Goal: Complete application form

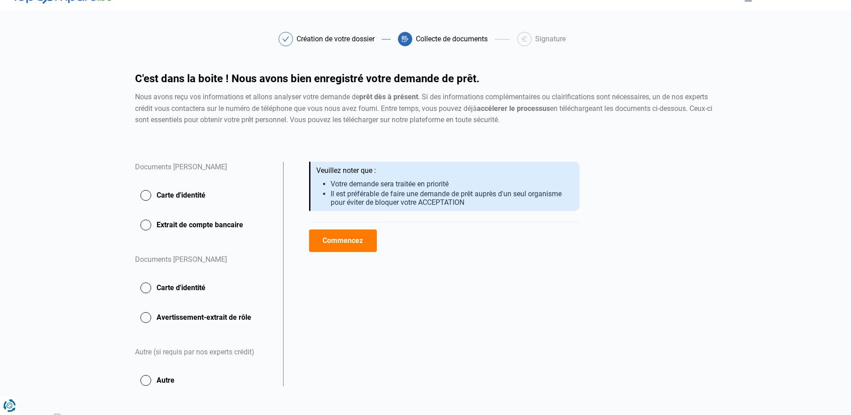
scroll to position [23, 0]
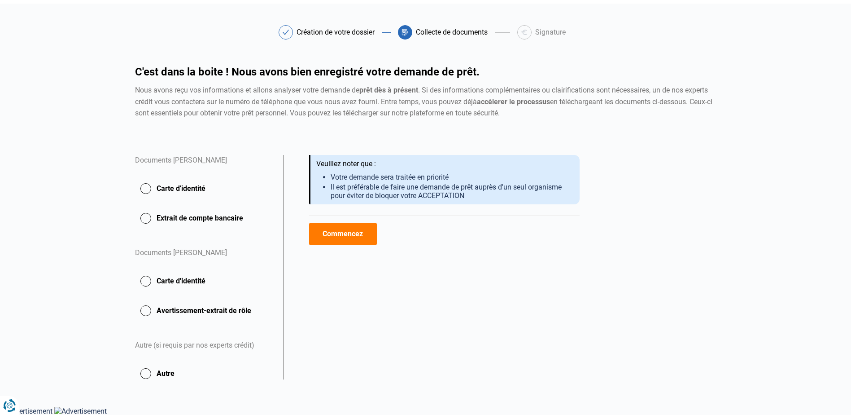
click at [347, 238] on button "Commencez" at bounding box center [343, 234] width 68 height 22
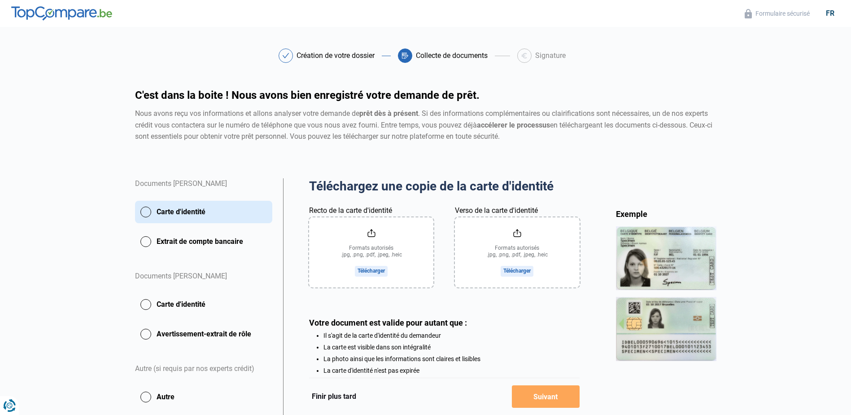
click at [377, 266] on input "Recto de la carte d'identité" at bounding box center [371, 252] width 124 height 70
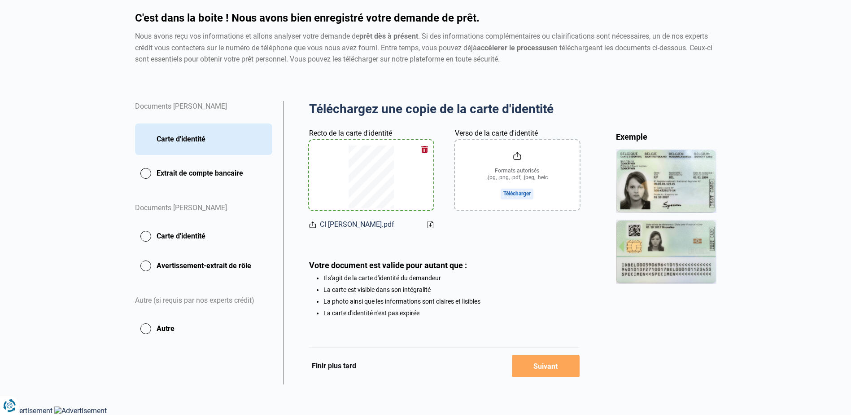
scroll to position [79, 0]
click at [511, 188] on input "Verso de la carte d'identité" at bounding box center [517, 175] width 124 height 70
type input "C:\fakepath\CI Coveliers Virginie.pdf"
click at [512, 194] on input "Verso de la carte d'identité" at bounding box center [517, 175] width 124 height 70
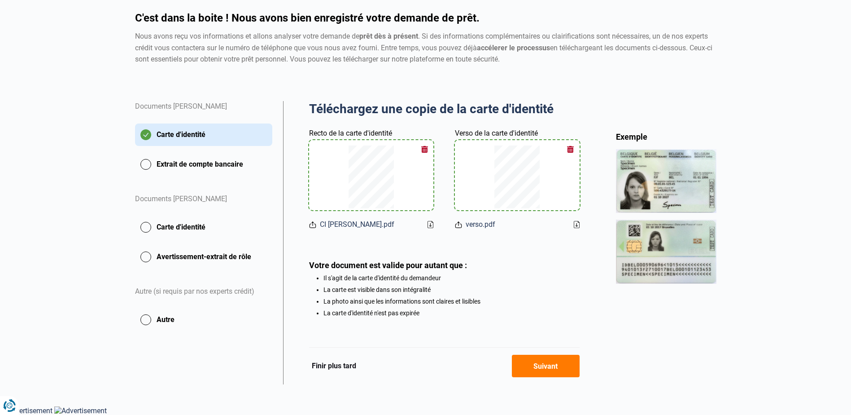
click at [540, 367] on button "Suivant" at bounding box center [546, 365] width 68 height 22
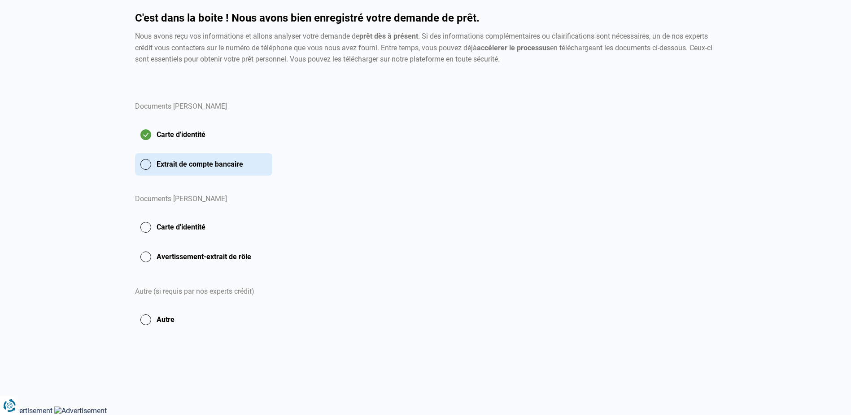
scroll to position [64, 0]
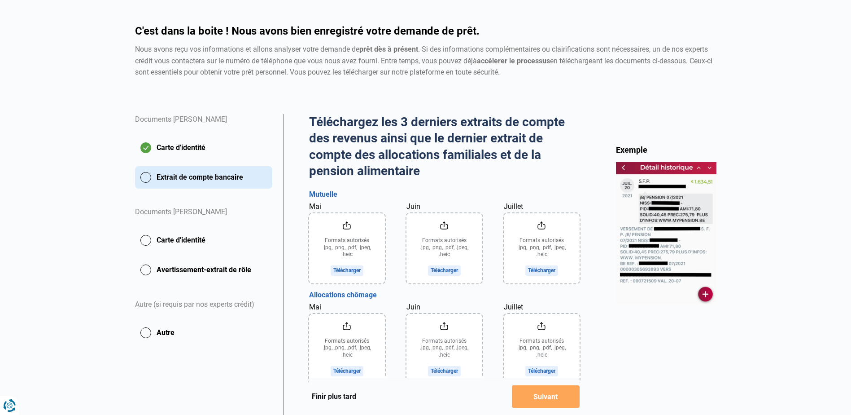
click at [352, 272] on input "Mai" at bounding box center [347, 248] width 76 height 70
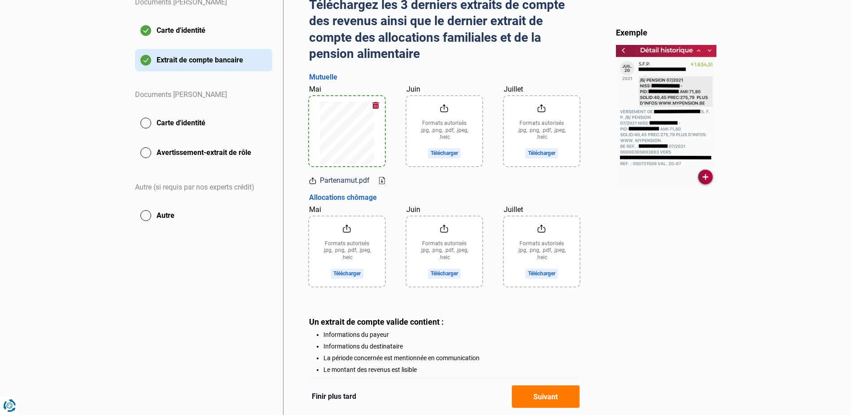
scroll to position [199, 0]
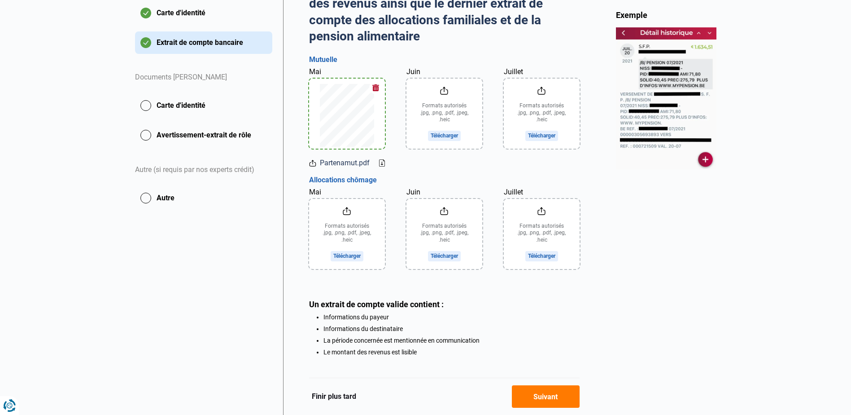
click at [441, 132] on input "Juin" at bounding box center [444, 114] width 76 height 70
type input "C:\fakepath\Partenamut.pdf"
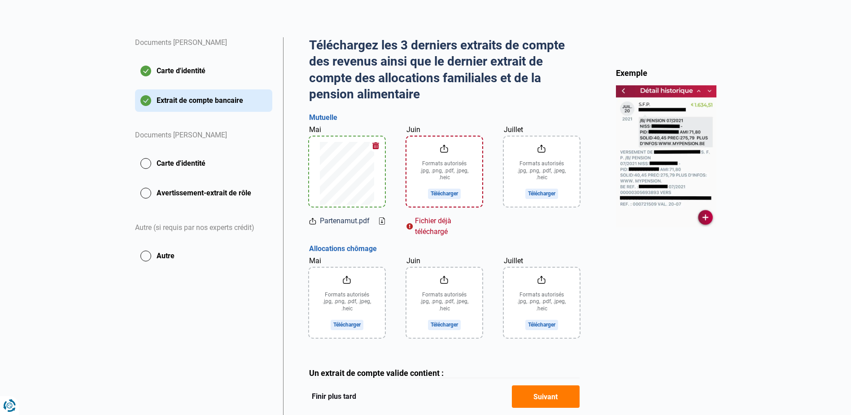
scroll to position [71, 0]
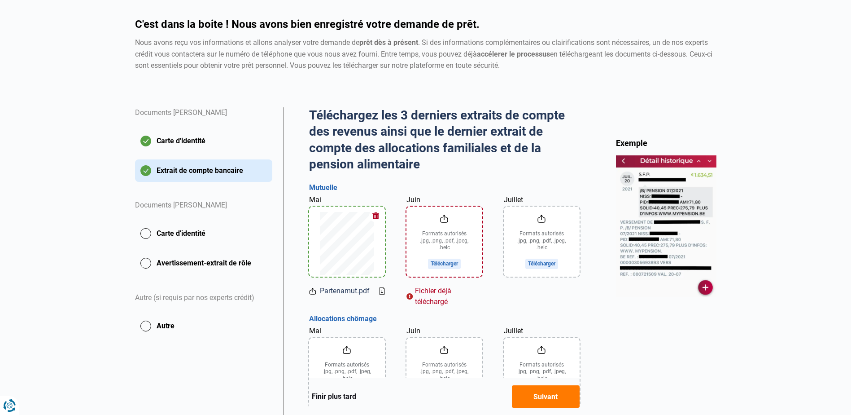
click at [378, 216] on button "button" at bounding box center [375, 215] width 13 height 13
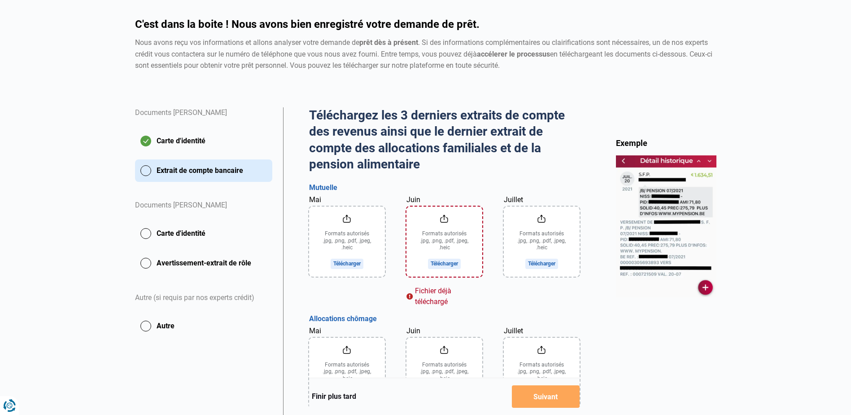
click at [346, 264] on input "Mai" at bounding box center [347, 241] width 76 height 70
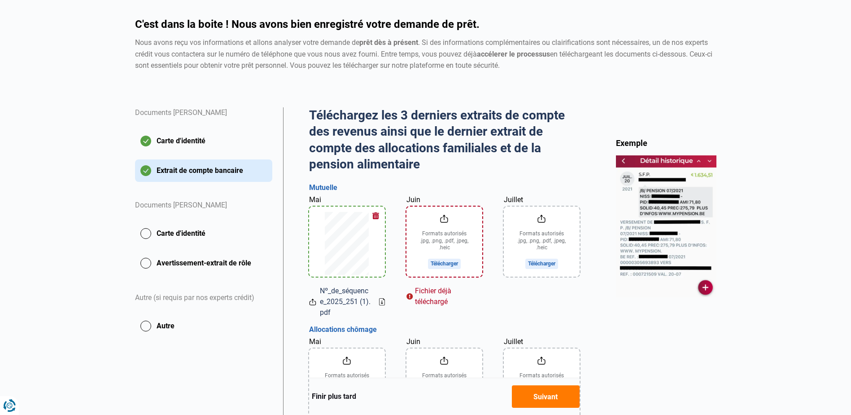
click at [441, 266] on input "Juin" at bounding box center [444, 241] width 76 height 70
click at [538, 264] on input "Juillet" at bounding box center [542, 241] width 76 height 70
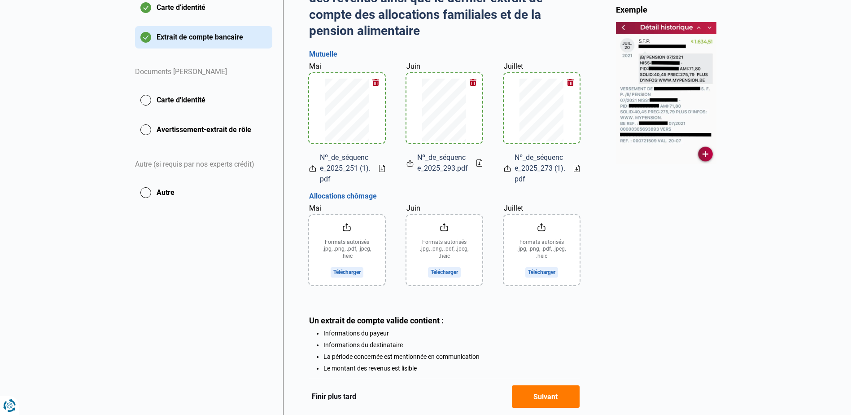
scroll to position [205, 0]
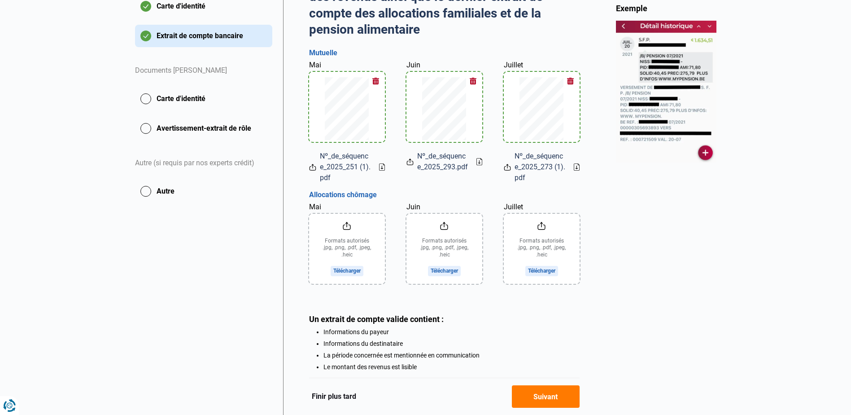
click at [352, 272] on input "Mai" at bounding box center [347, 249] width 76 height 70
click at [347, 271] on input "Mai" at bounding box center [347, 249] width 76 height 70
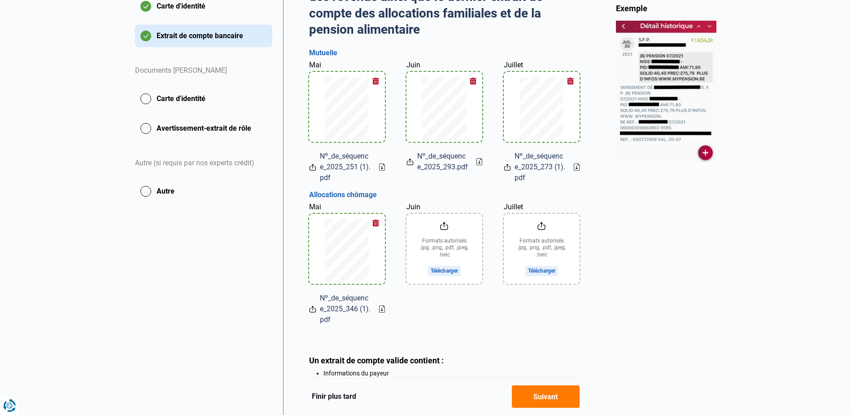
click at [439, 270] on input "Juin" at bounding box center [444, 249] width 76 height 70
click at [539, 268] on input "Juillet" at bounding box center [542, 249] width 76 height 70
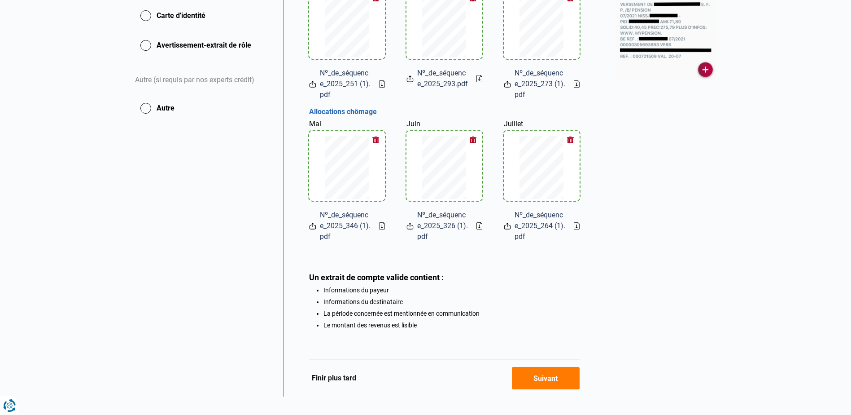
scroll to position [302, 0]
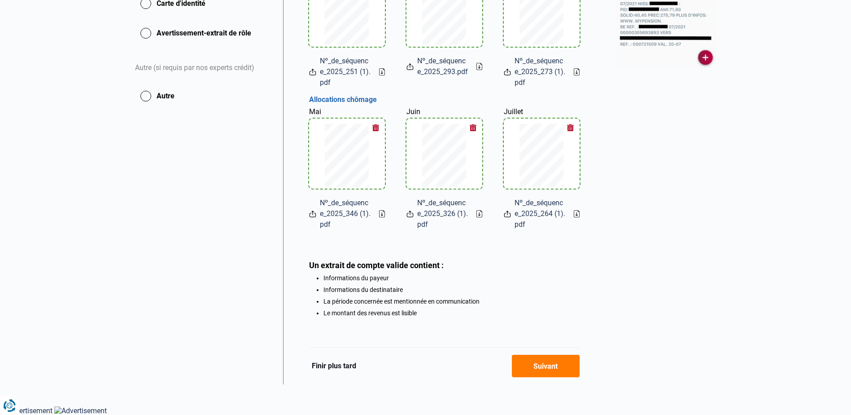
click at [549, 367] on button "Suivant" at bounding box center [546, 365] width 68 height 22
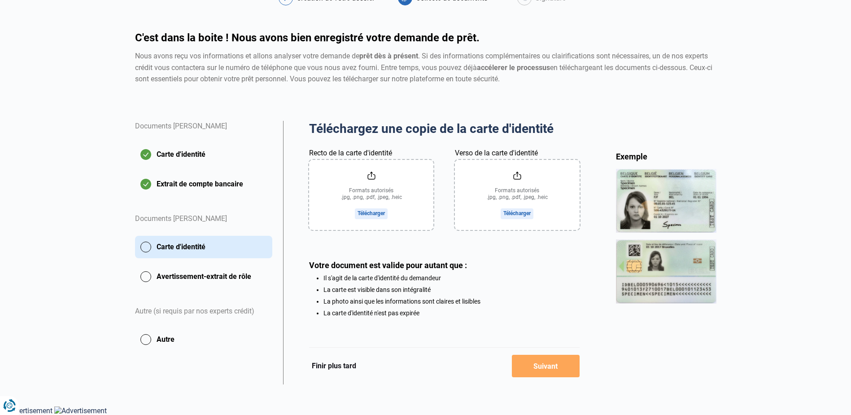
scroll to position [59, 0]
click at [370, 210] on input "Recto de la carte d'identité" at bounding box center [371, 195] width 124 height 70
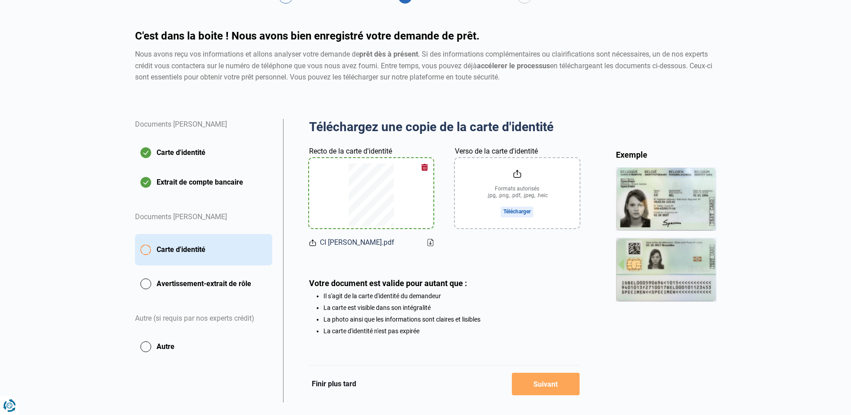
click at [517, 212] on input "Verso de la carte d'identité" at bounding box center [517, 193] width 124 height 70
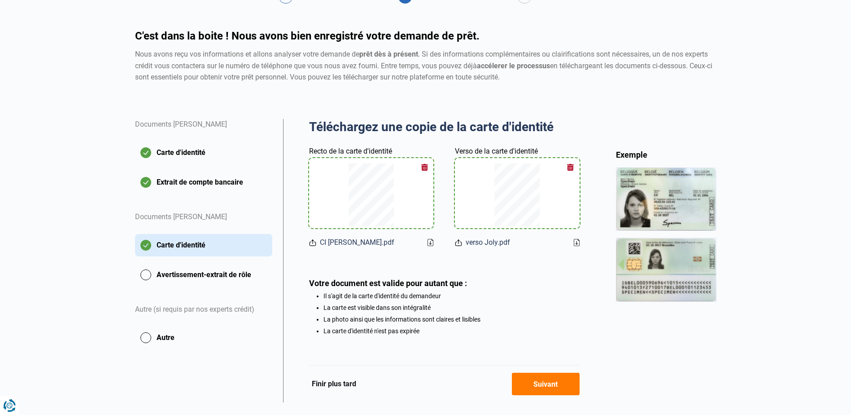
click at [552, 384] on button "Suivant" at bounding box center [546, 383] width 68 height 22
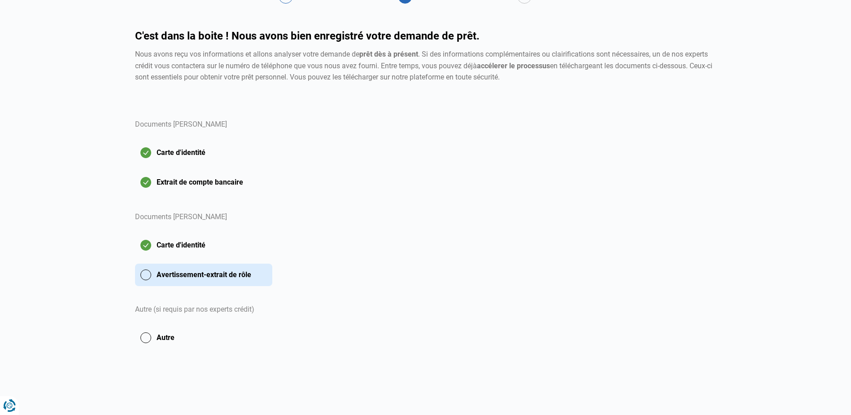
scroll to position [27, 0]
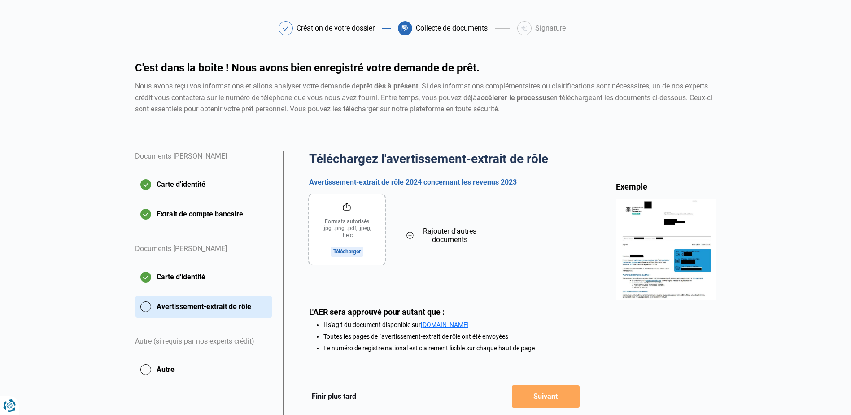
click at [357, 251] on input "file" at bounding box center [347, 229] width 76 height 70
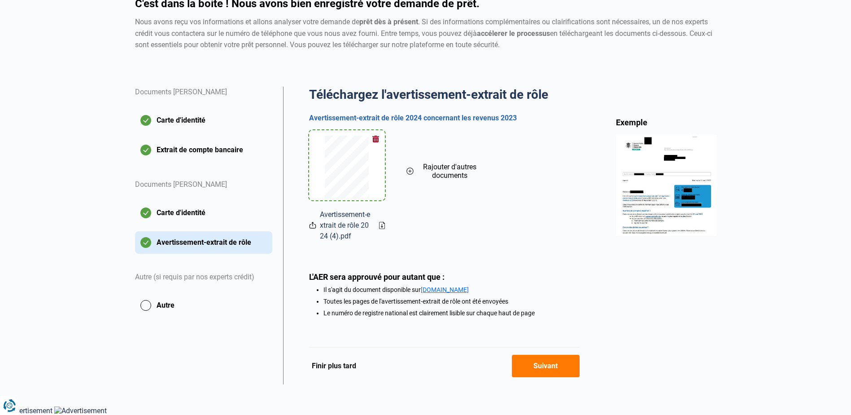
click at [538, 363] on button "Suivant" at bounding box center [546, 365] width 68 height 22
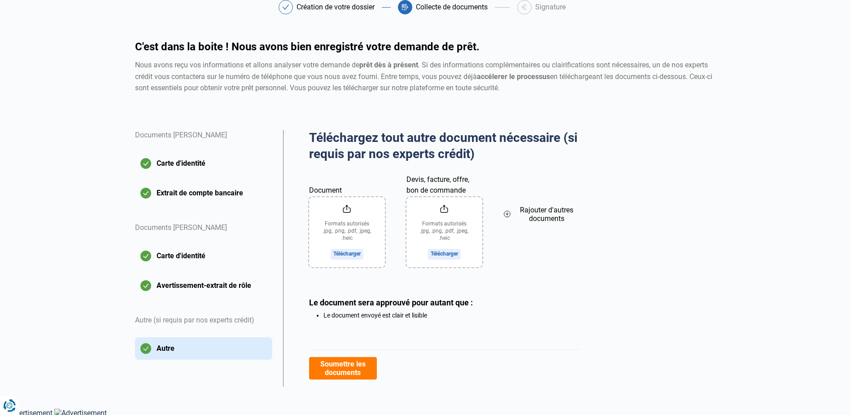
scroll to position [51, 0]
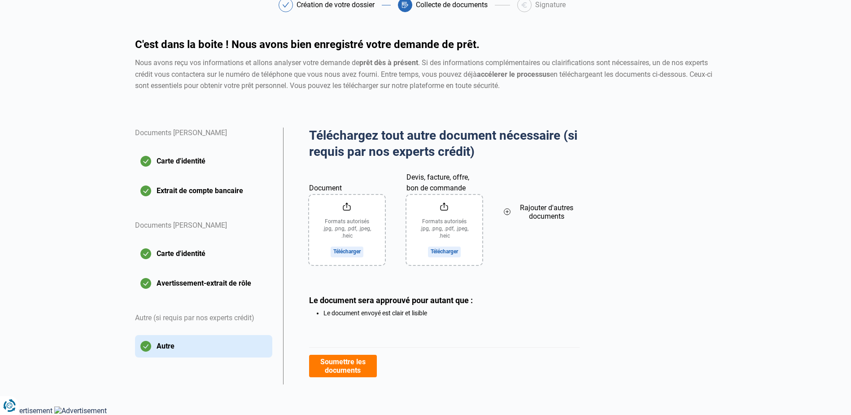
click at [338, 255] on input "Document" at bounding box center [347, 230] width 76 height 70
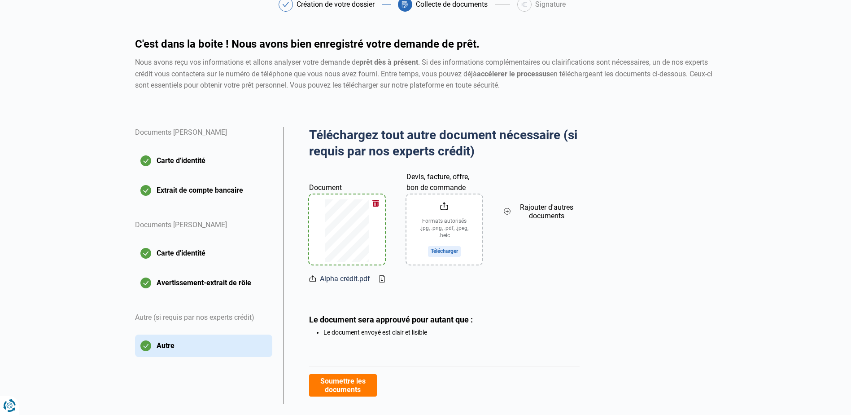
click at [436, 250] on input "Devis, facture, offre, bon de commande" at bounding box center [444, 229] width 76 height 70
click at [539, 207] on span "Rajouter d'autres documents" at bounding box center [546, 211] width 65 height 17
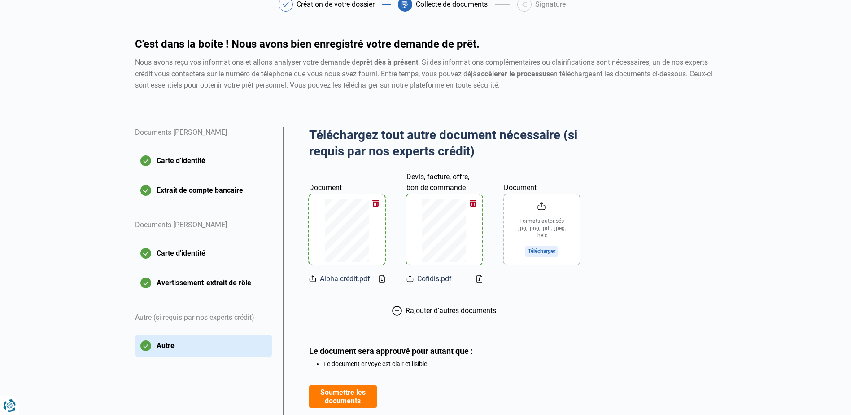
click at [545, 249] on input "Document" at bounding box center [542, 229] width 76 height 70
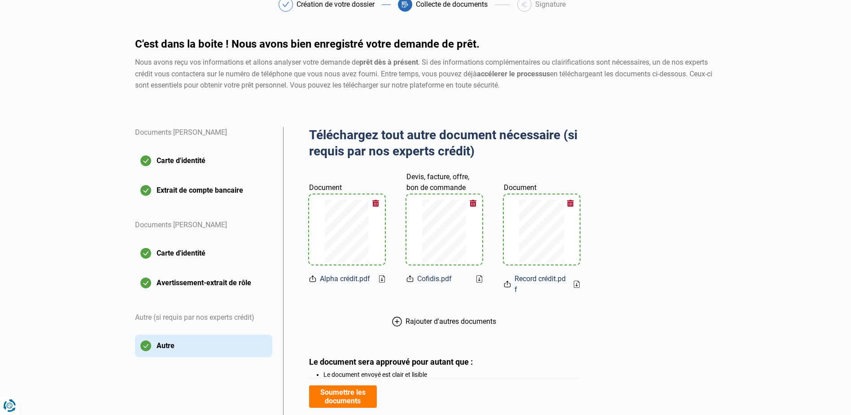
click at [397, 317] on icon at bounding box center [397, 321] width 10 height 10
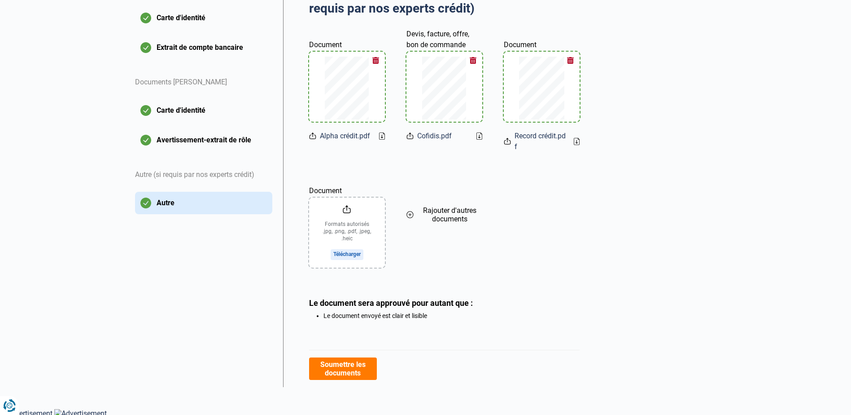
scroll to position [197, 0]
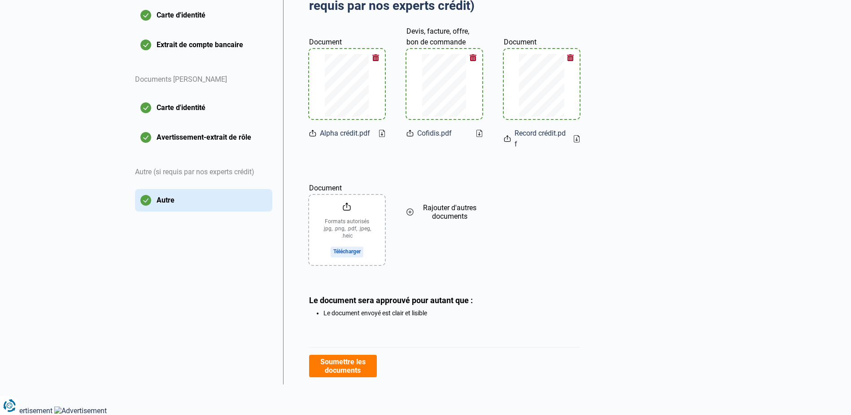
click at [356, 251] on input "Document" at bounding box center [347, 230] width 76 height 70
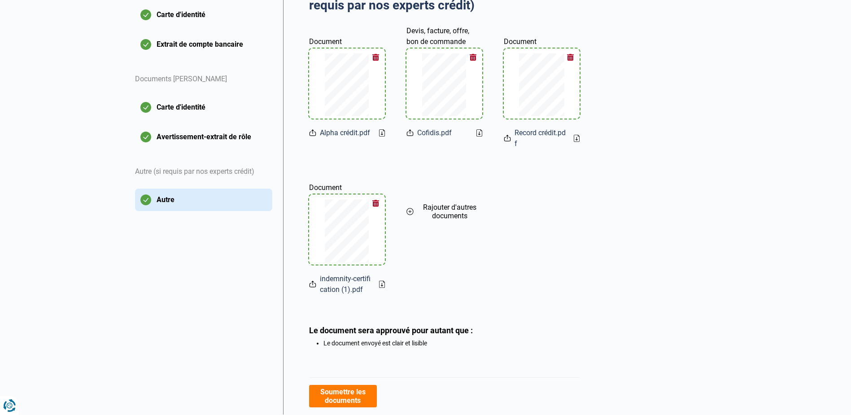
click at [449, 209] on span "Rajouter d'autres documents" at bounding box center [449, 211] width 65 height 17
click at [456, 251] on input "Document" at bounding box center [444, 229] width 76 height 70
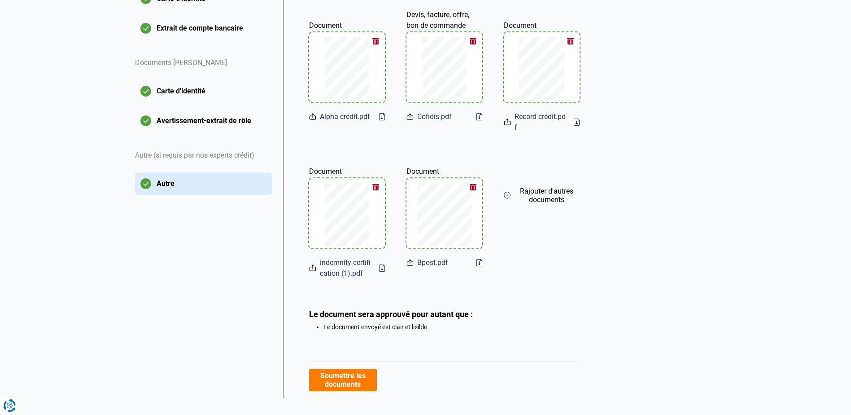
scroll to position [227, 0]
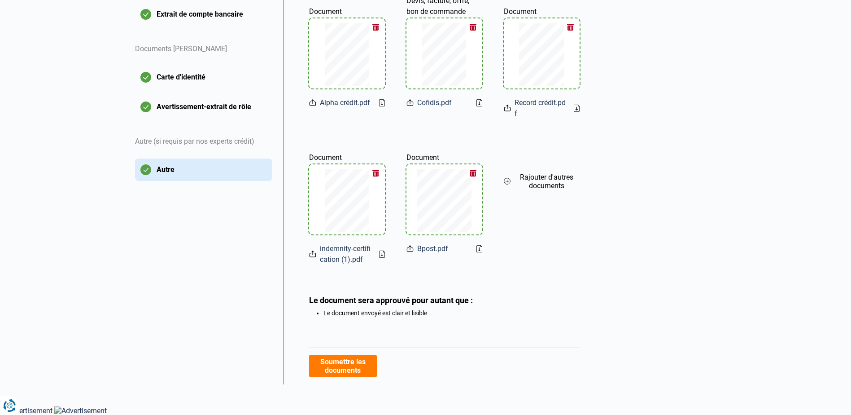
click at [371, 358] on button "Soumettre les documents" at bounding box center [343, 365] width 68 height 22
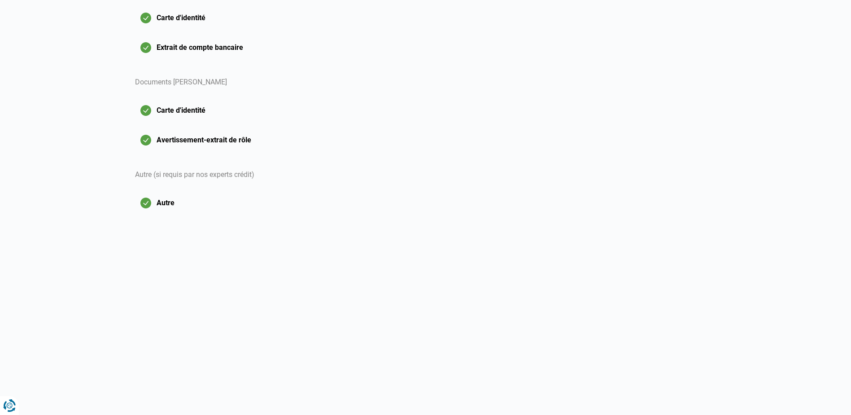
scroll to position [23, 0]
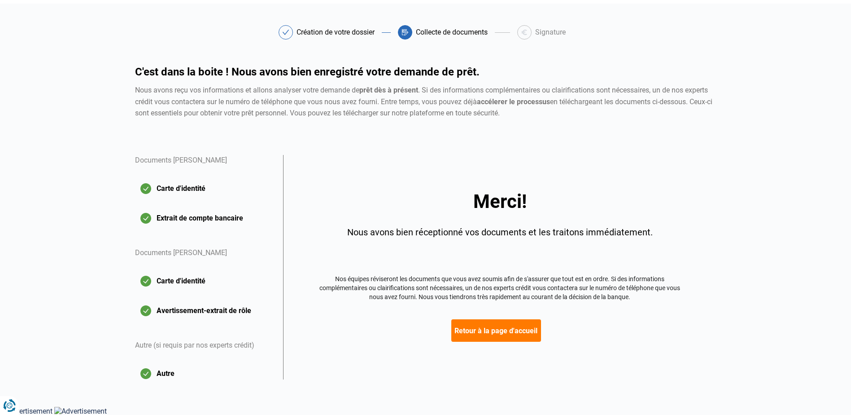
click at [492, 328] on button "Retour à la page d'accueil" at bounding box center [496, 330] width 90 height 22
